Goal: Task Accomplishment & Management: Complete application form

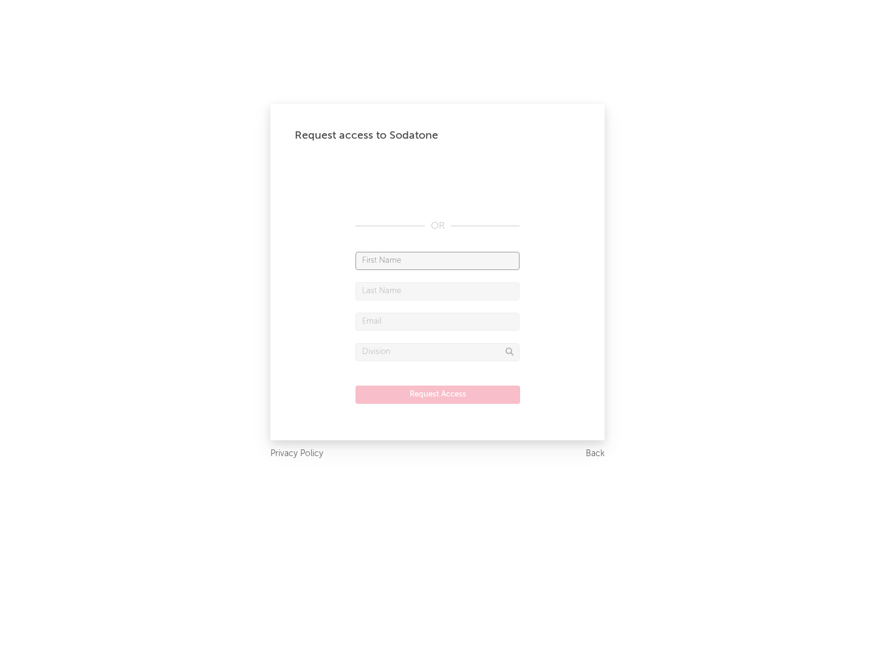
click at [438, 260] on input "text" at bounding box center [438, 261] width 164 height 18
type input "[PERSON_NAME]"
click at [438, 291] on input "text" at bounding box center [438, 291] width 164 height 18
type input "[PERSON_NAME]"
click at [438, 321] on input "text" at bounding box center [438, 321] width 164 height 18
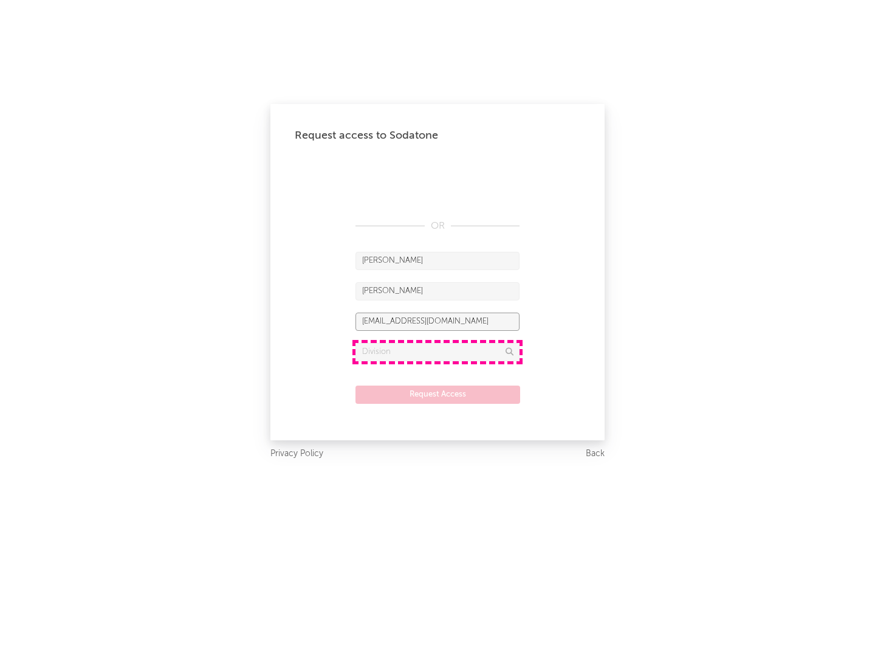
type input "[EMAIL_ADDRESS][DOMAIN_NAME]"
click at [438, 351] on input "text" at bounding box center [438, 352] width 164 height 18
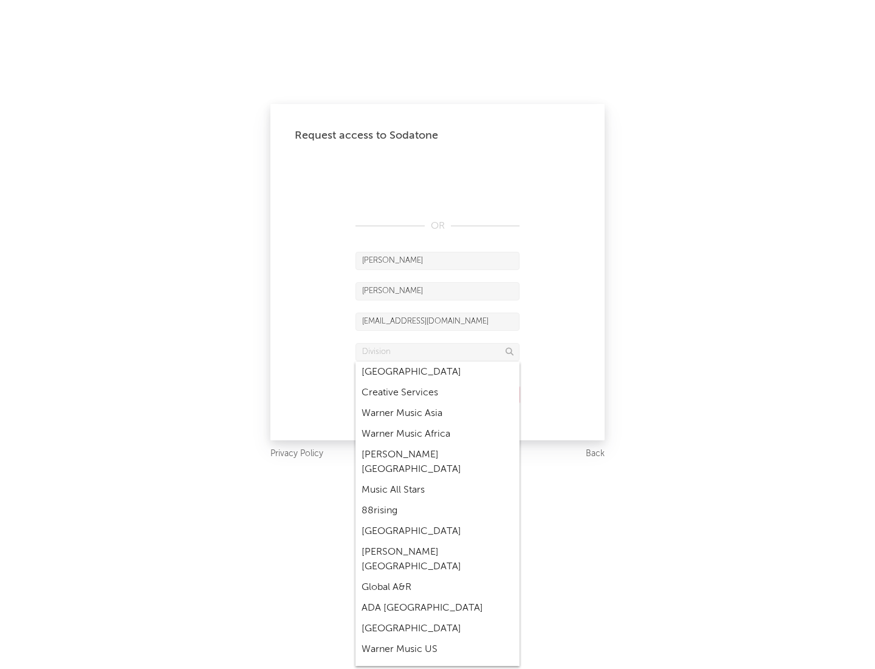
click at [438, 480] on div "Music All Stars" at bounding box center [438, 490] width 164 height 21
type input "Music All Stars"
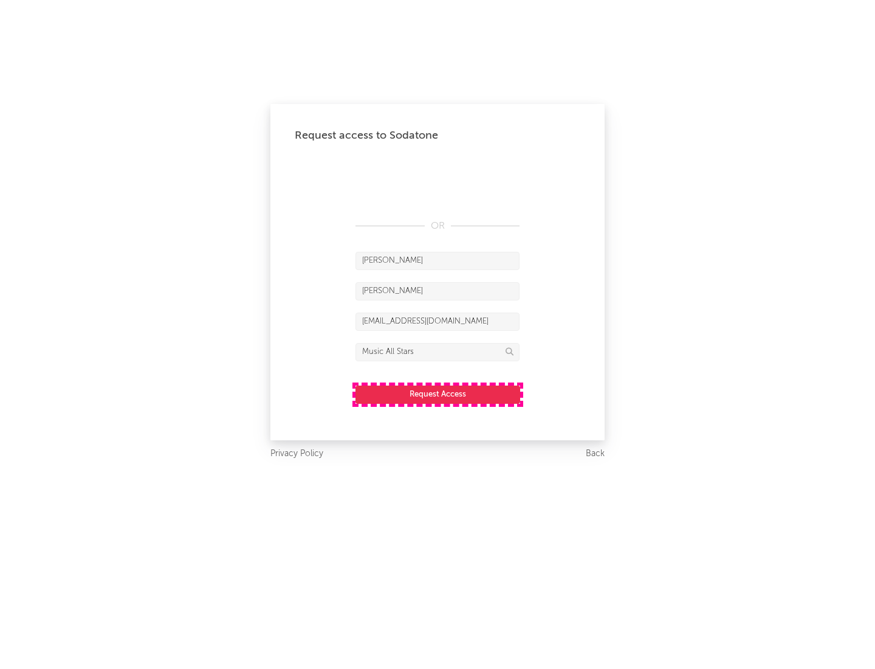
click at [438, 394] on button "Request Access" at bounding box center [438, 394] width 165 height 18
